Goal: Transaction & Acquisition: Purchase product/service

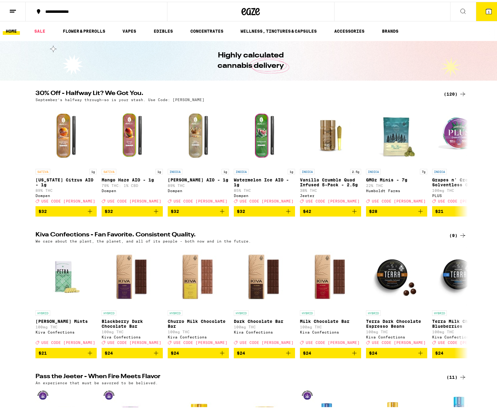
click at [447, 89] on div "(120)" at bounding box center [454, 92] width 23 height 7
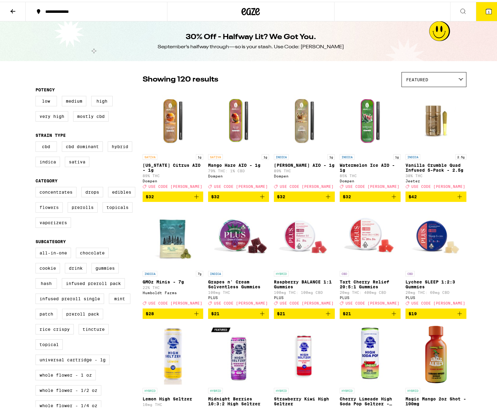
click at [49, 211] on label "Flowers" at bounding box center [48, 206] width 27 height 10
click at [37, 187] on input "Flowers" at bounding box center [37, 186] width 0 height 0
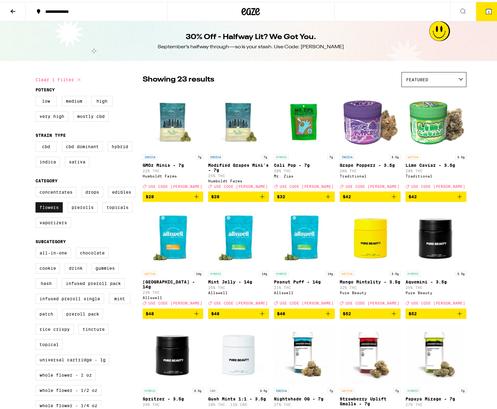
click at [48, 207] on label "Flowers" at bounding box center [48, 206] width 27 height 10
click at [37, 187] on input "Flowers" at bounding box center [37, 186] width 0 height 0
checkbox input "false"
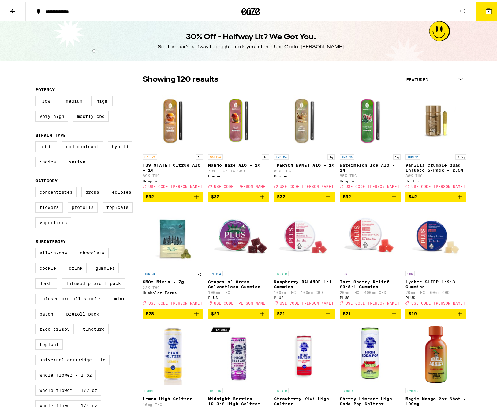
click at [84, 211] on label "Prerolls" at bounding box center [83, 206] width 30 height 10
click at [37, 187] on input "Prerolls" at bounding box center [37, 186] width 0 height 0
checkbox input "true"
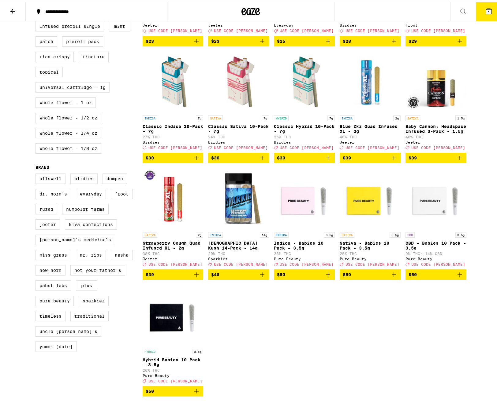
scroll to position [393, 0]
